Goal: Information Seeking & Learning: Learn about a topic

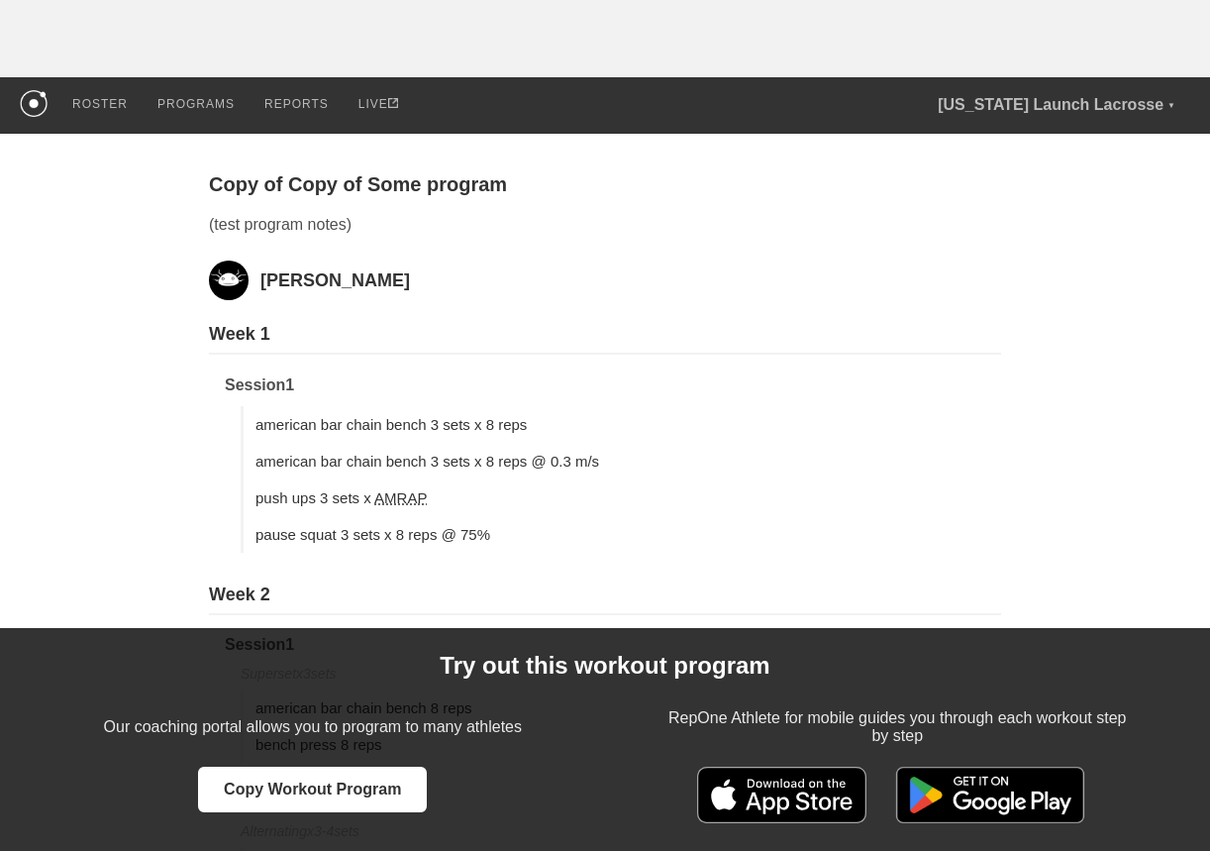
scroll to position [134, 0]
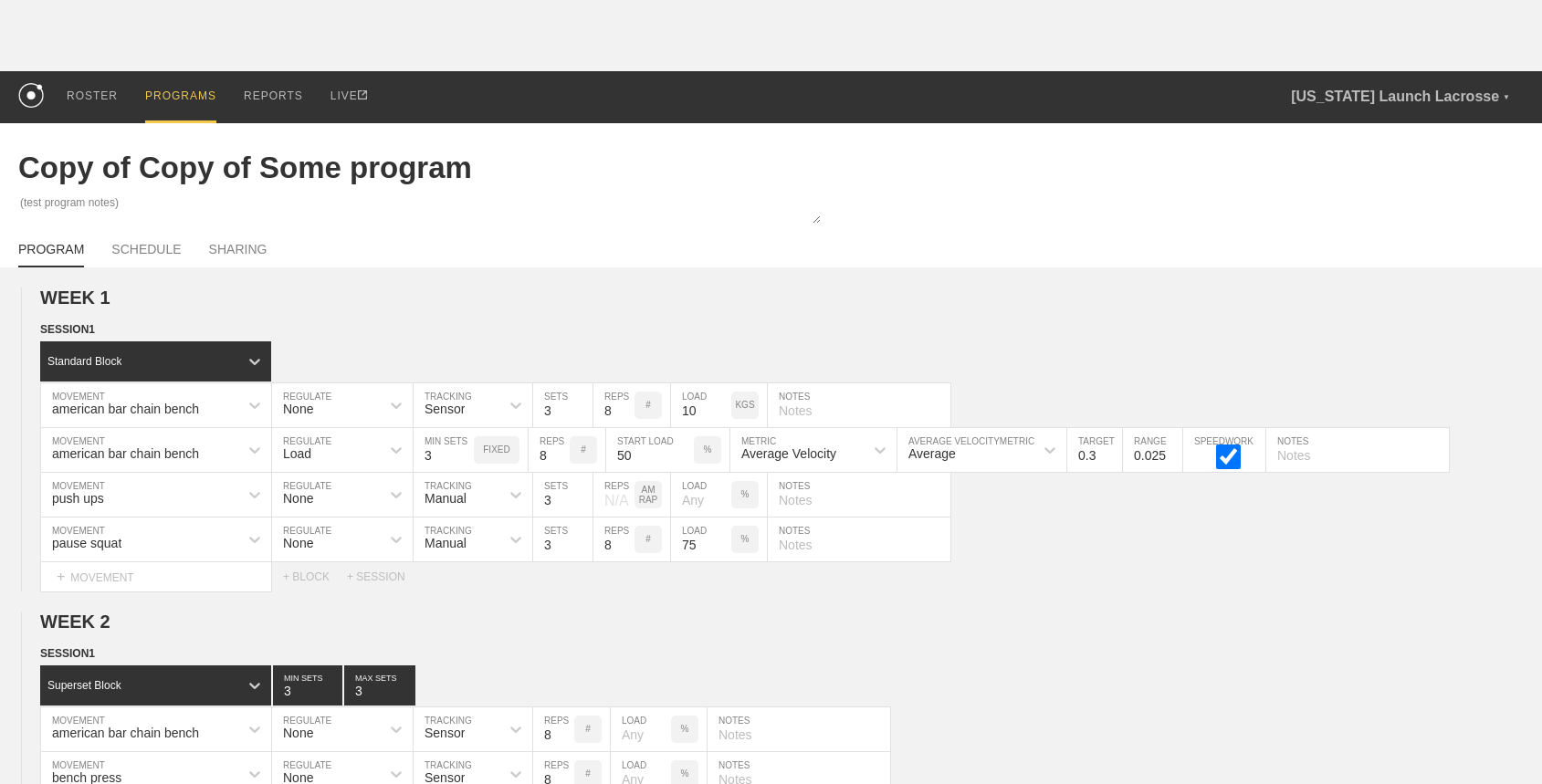
scroll to position [231, 0]
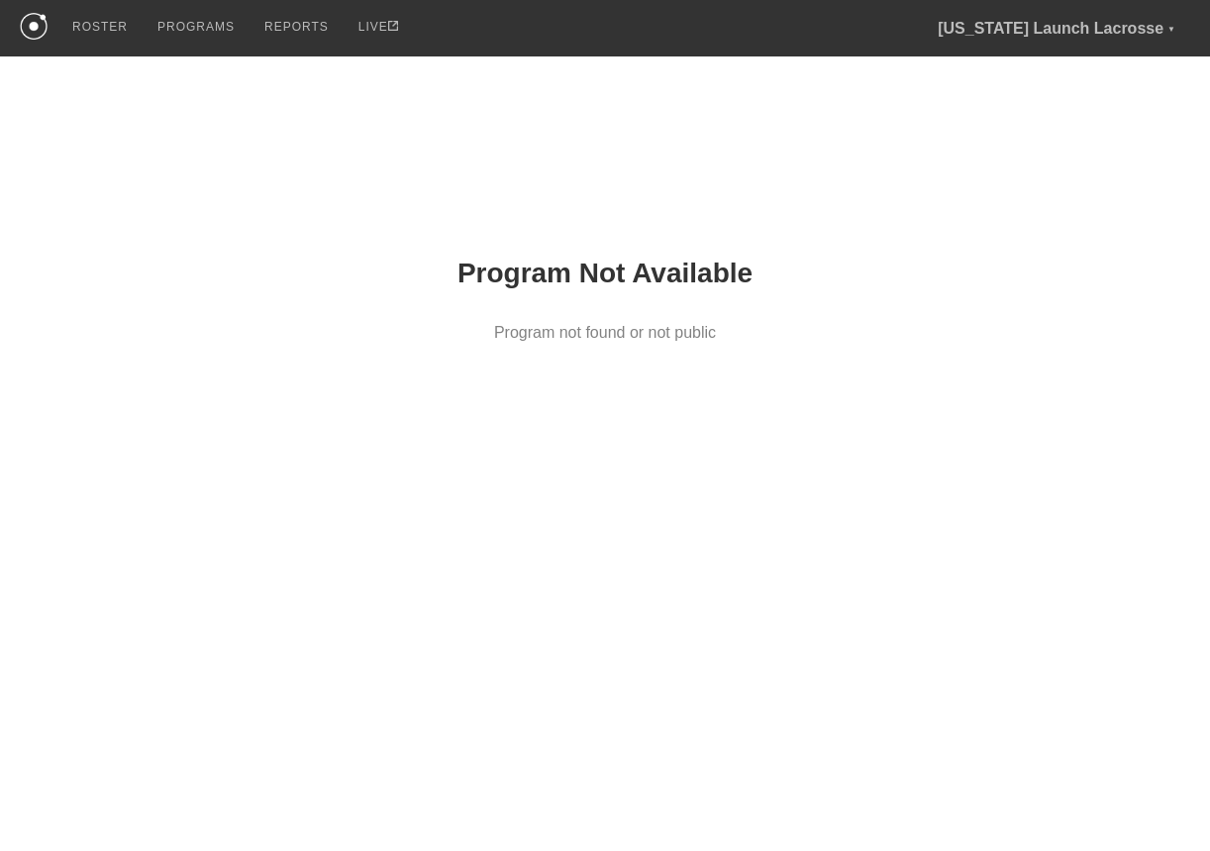
scroll to position [134, 0]
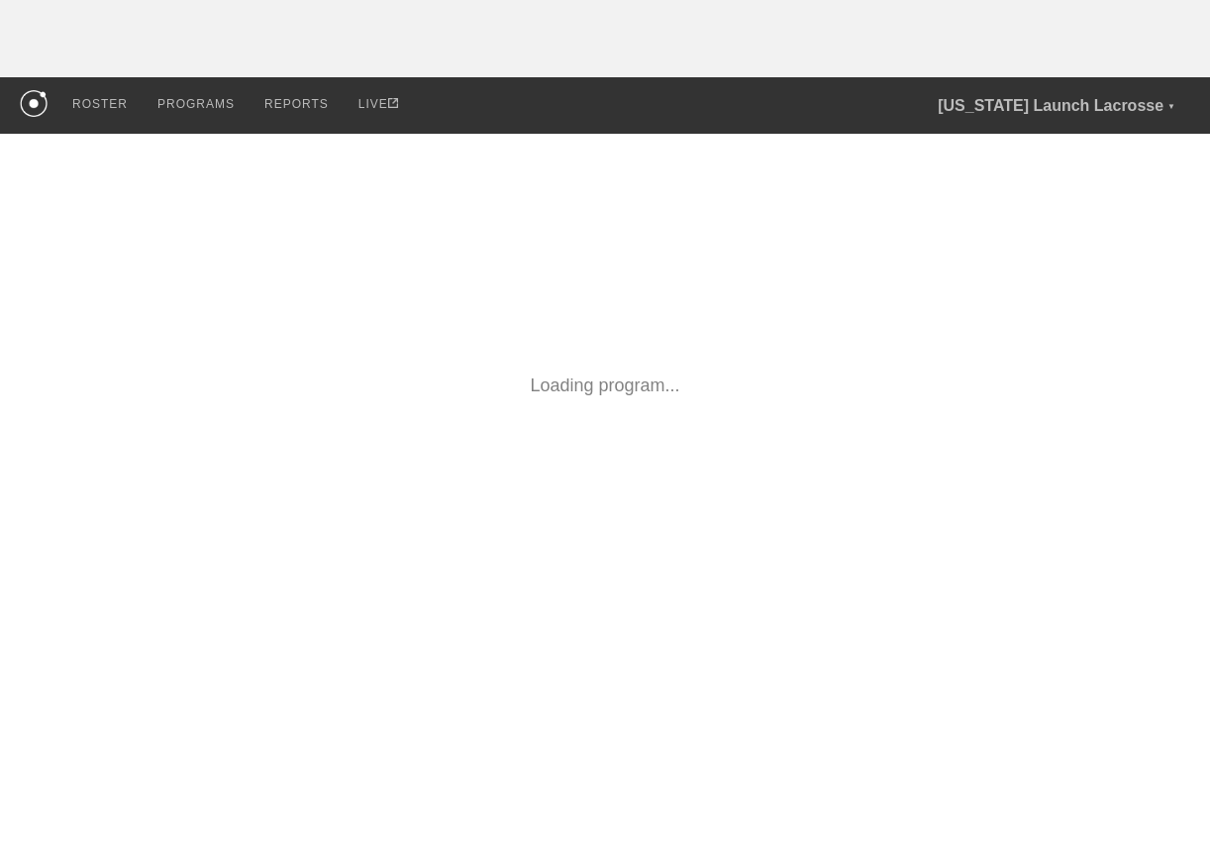
scroll to position [134, 0]
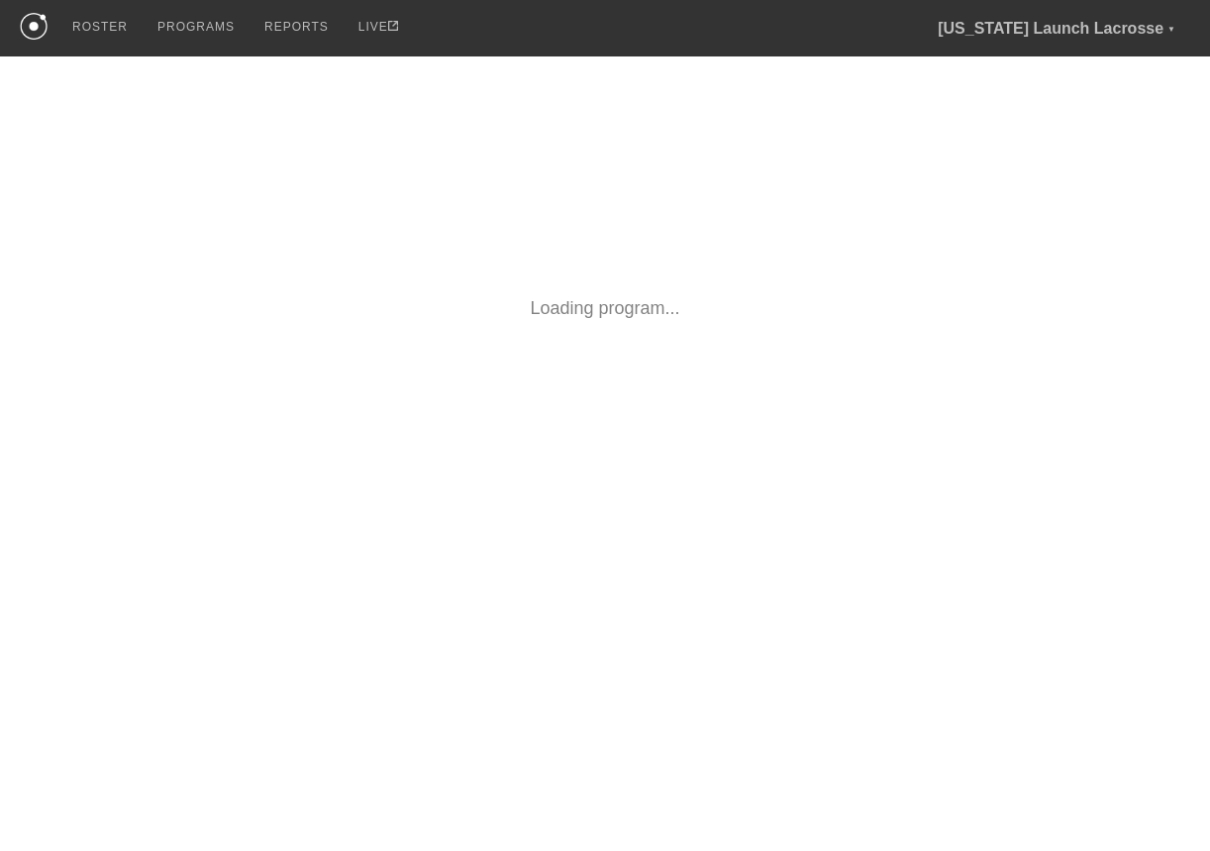
scroll to position [134, 0]
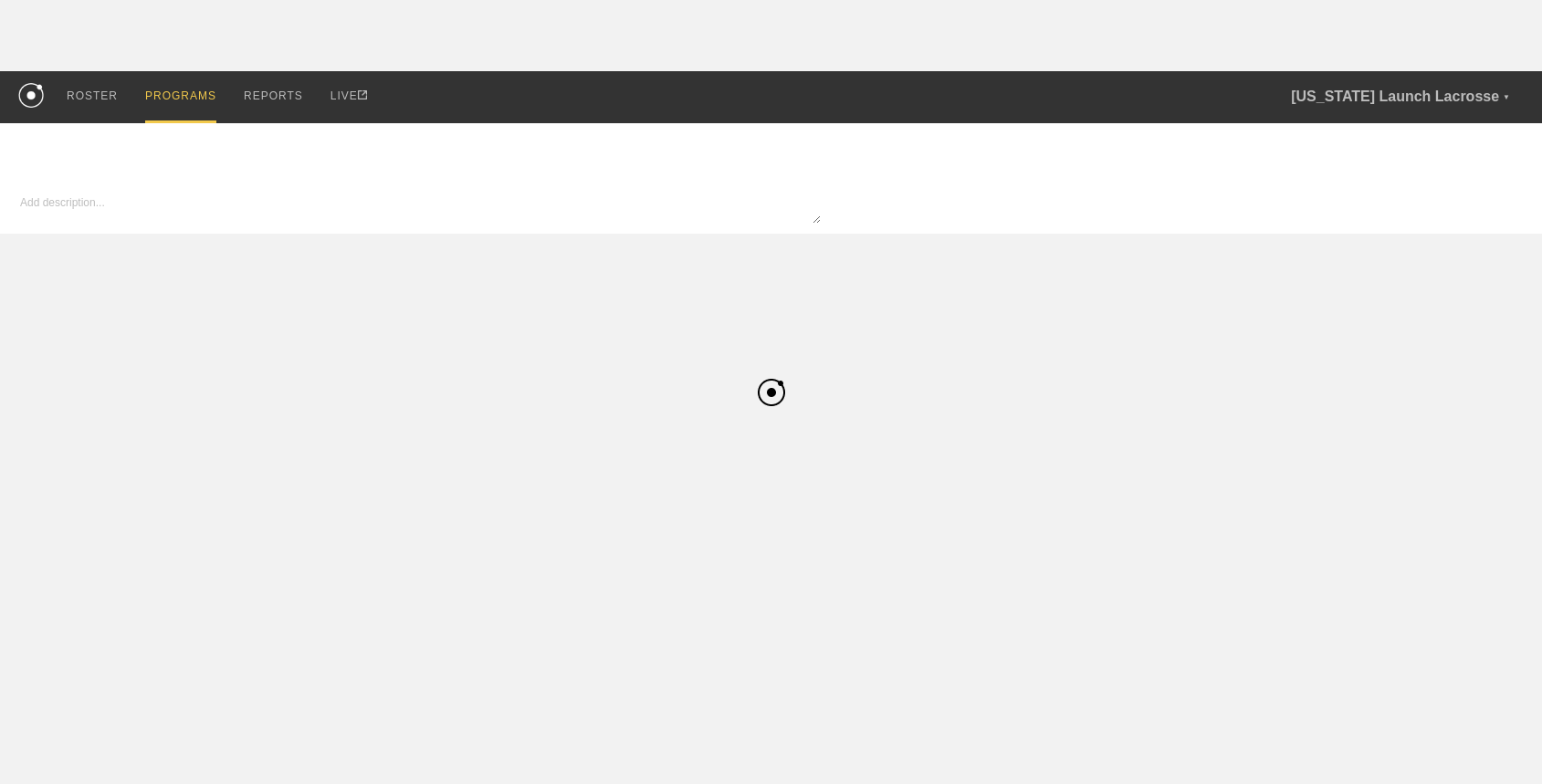
type input "Copy of Copy of Some program"
type textarea "x"
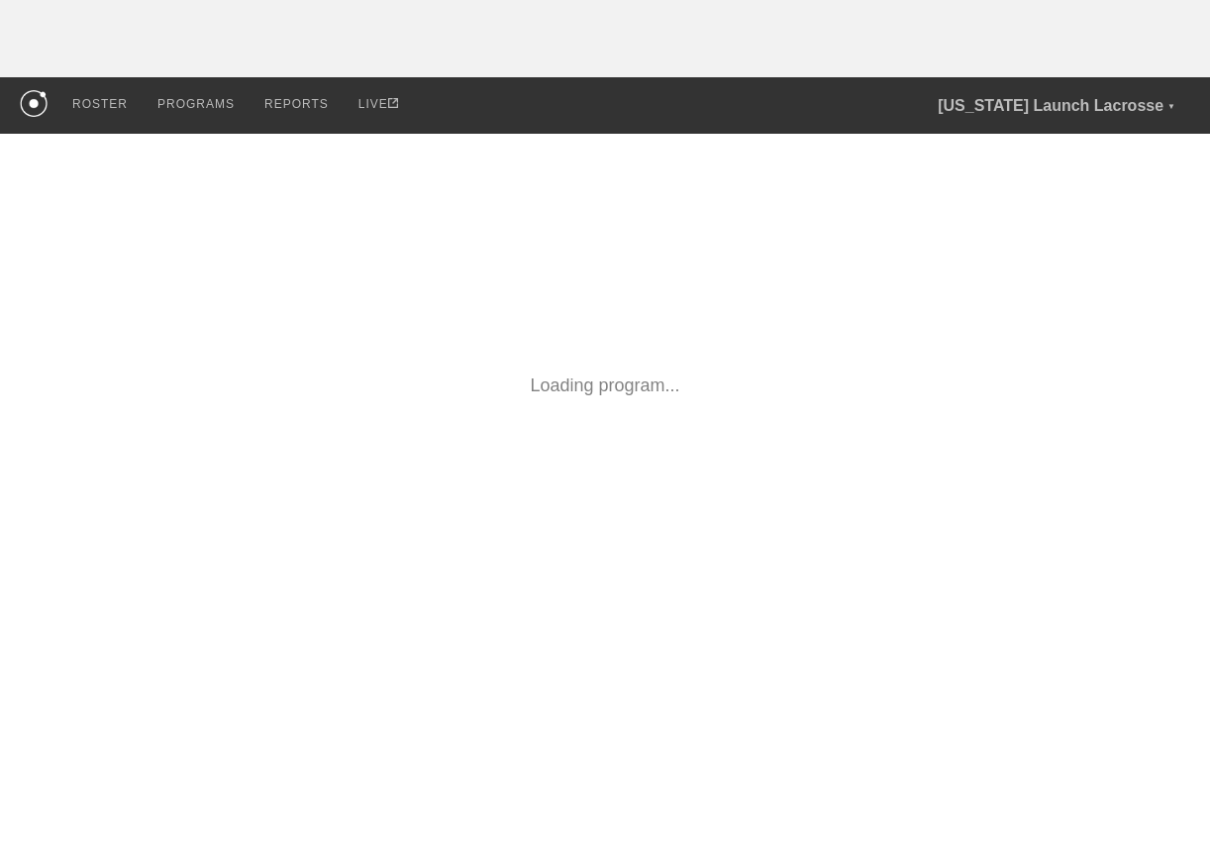
scroll to position [134, 0]
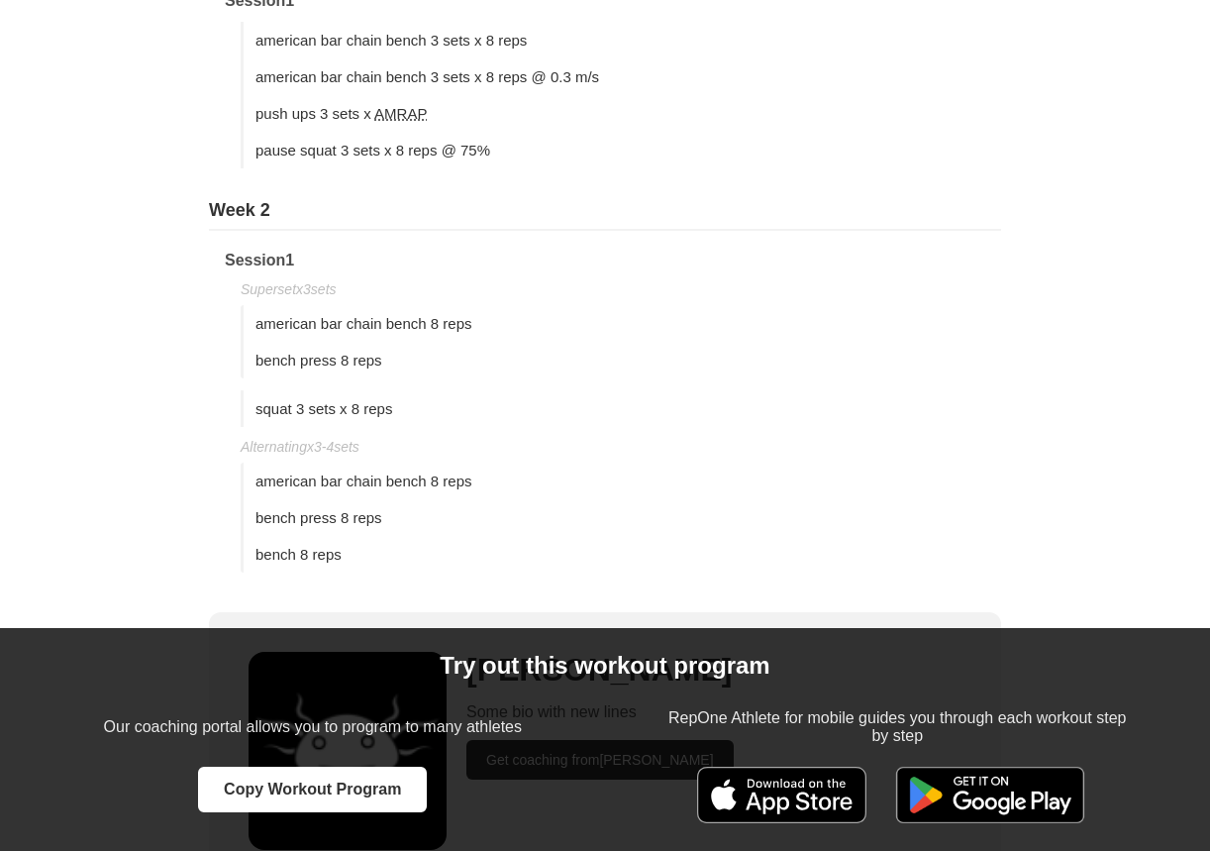
scroll to position [273, 0]
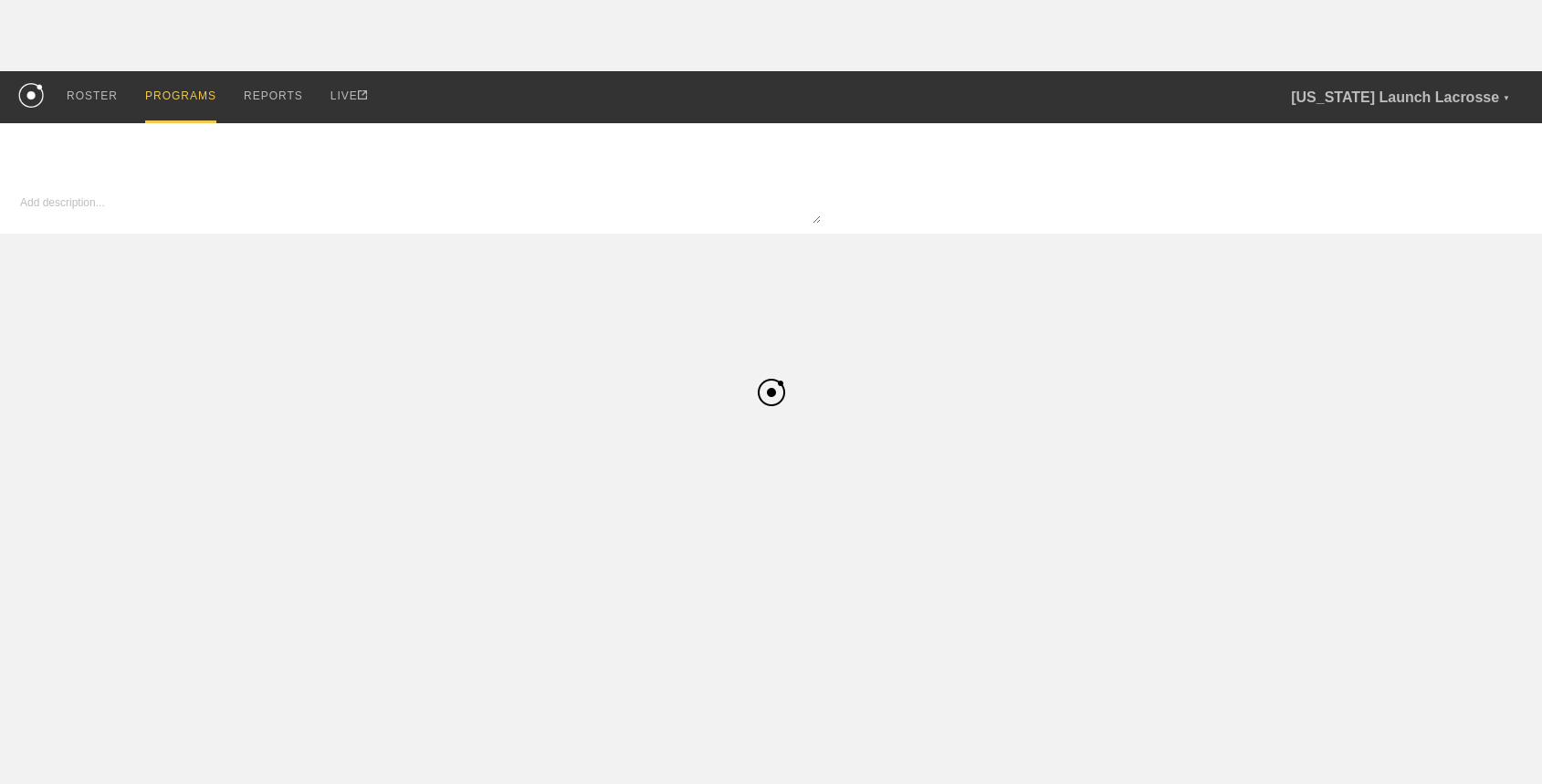
type input "Copy of Copy of Some program"
type textarea "x"
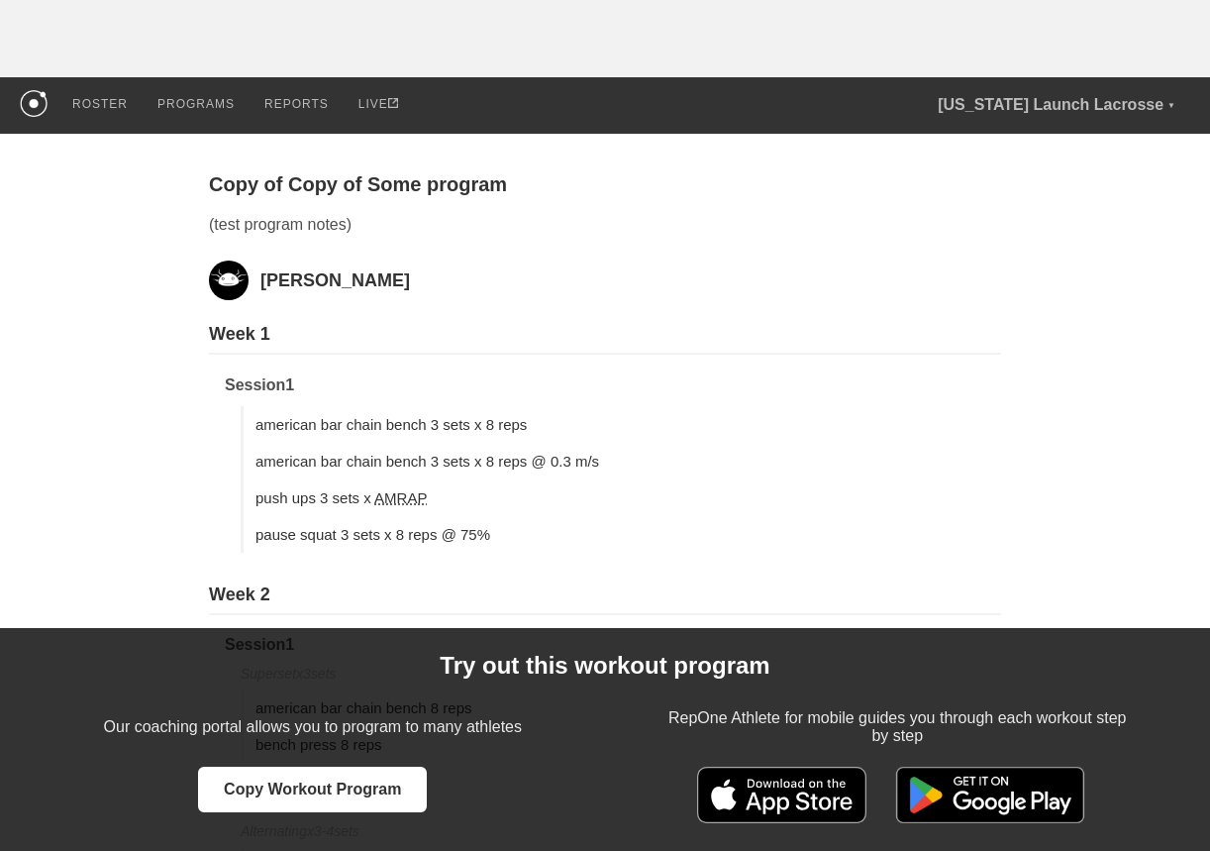
scroll to position [134, 0]
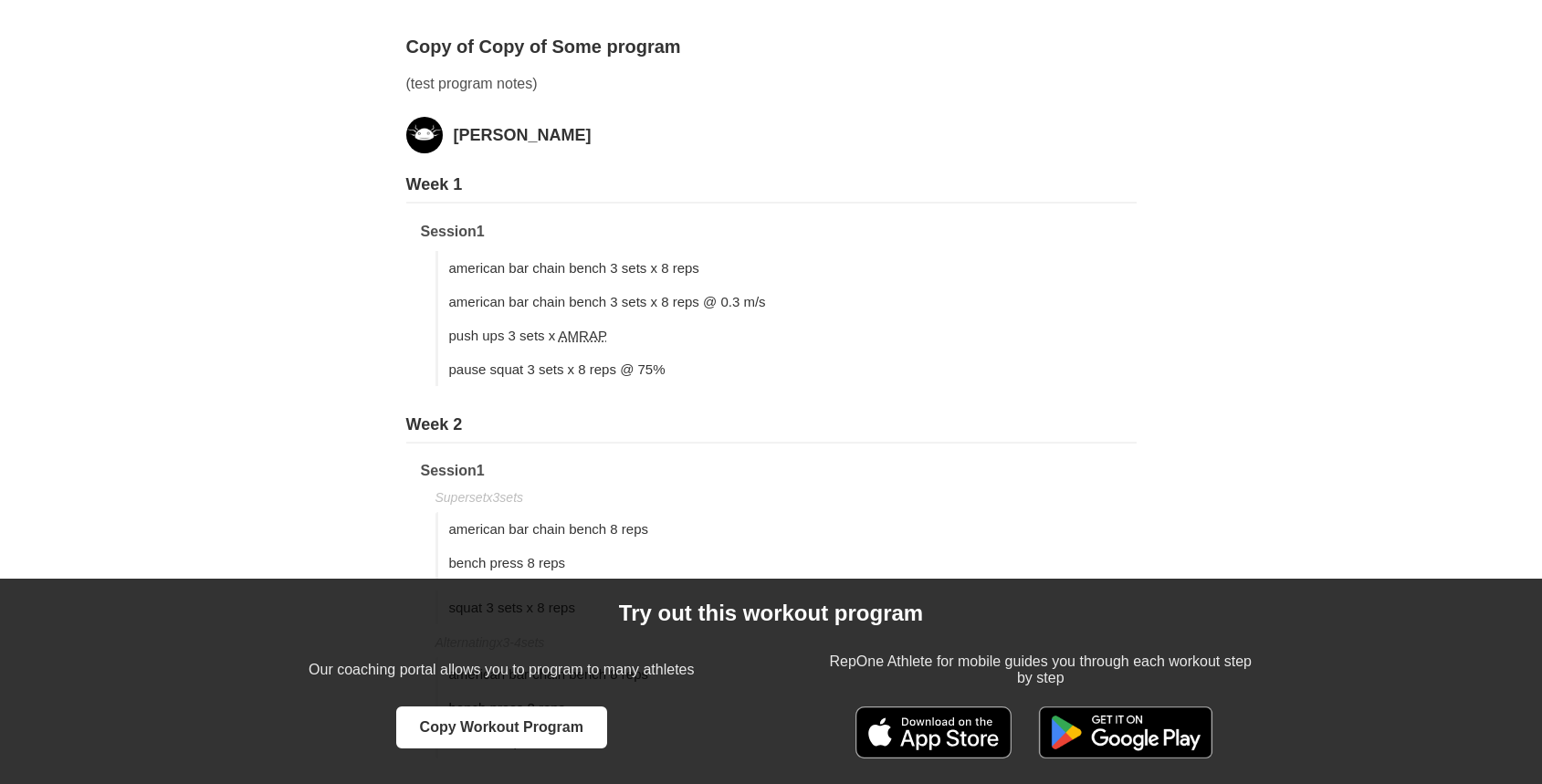
click at [1021, 427] on h3 "Week 2" at bounding box center [771, 429] width 730 height 29
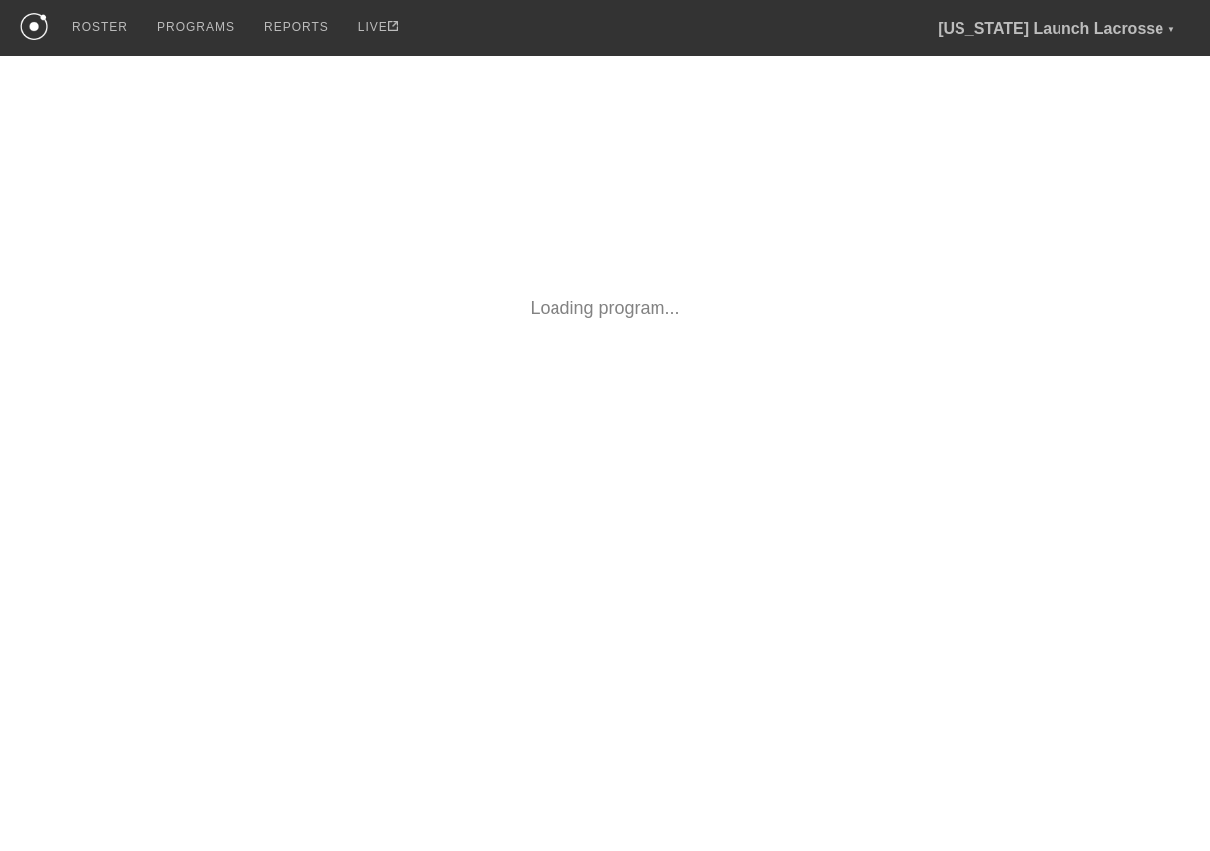
scroll to position [134, 0]
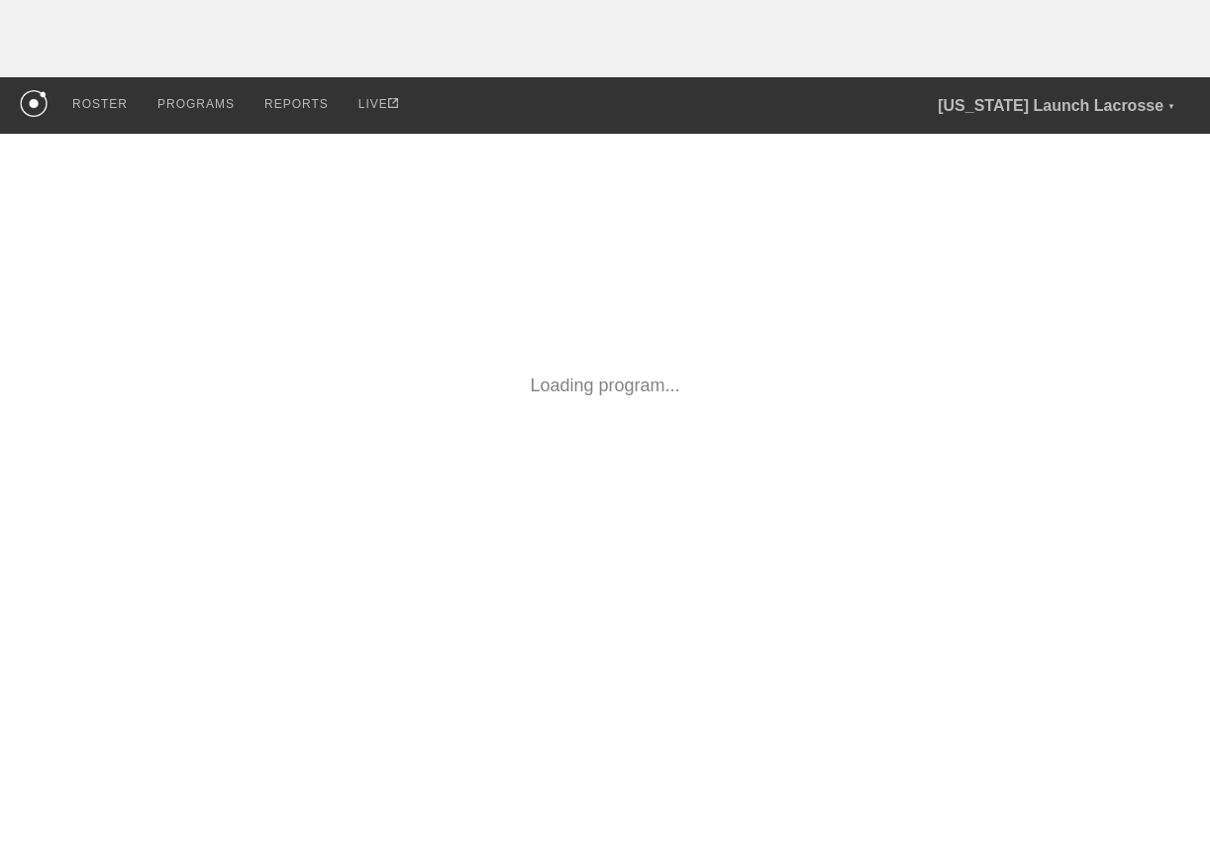
scroll to position [134, 0]
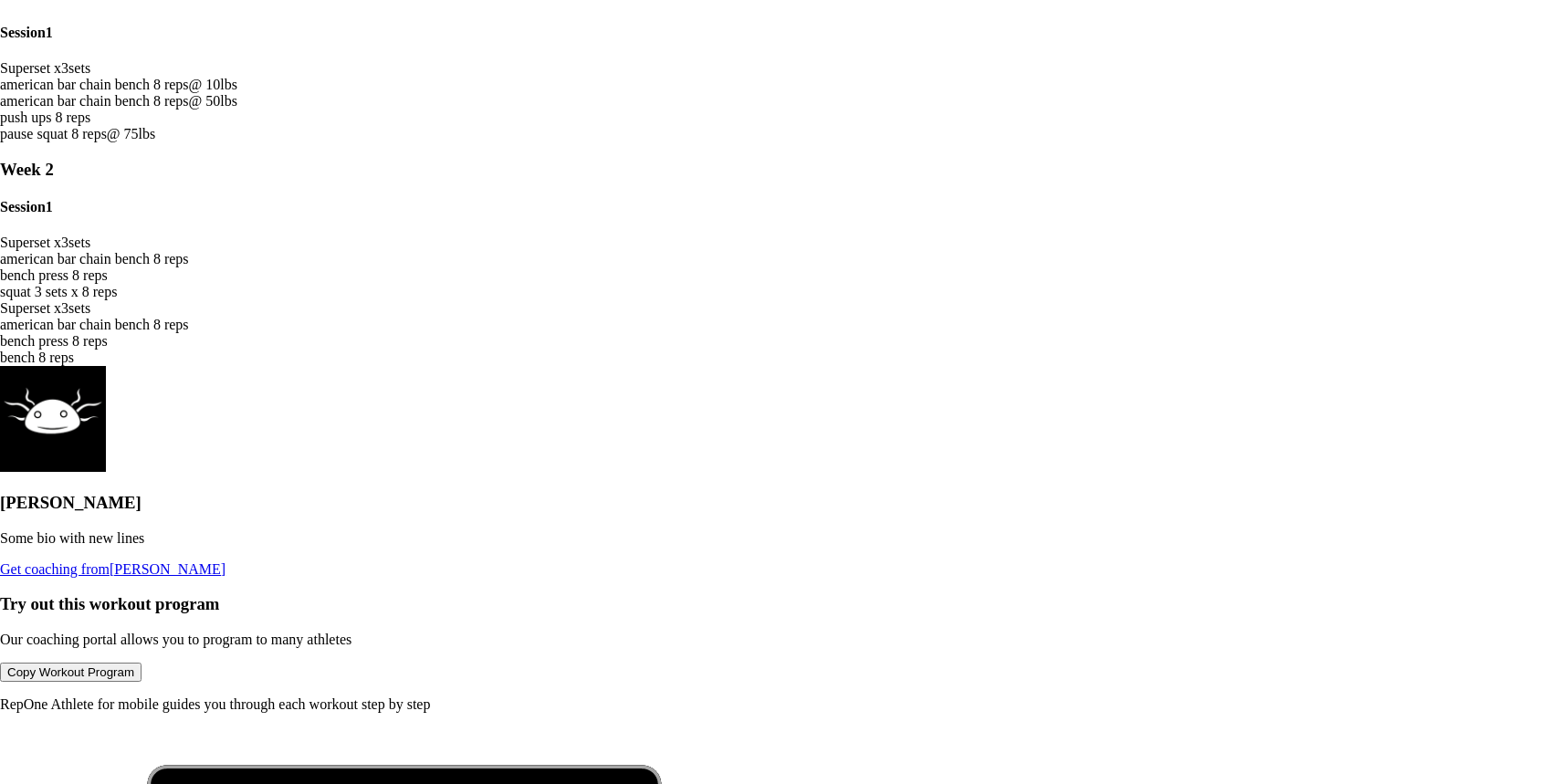
scroll to position [497, 0]
